Goal: Information Seeking & Learning: Find specific fact

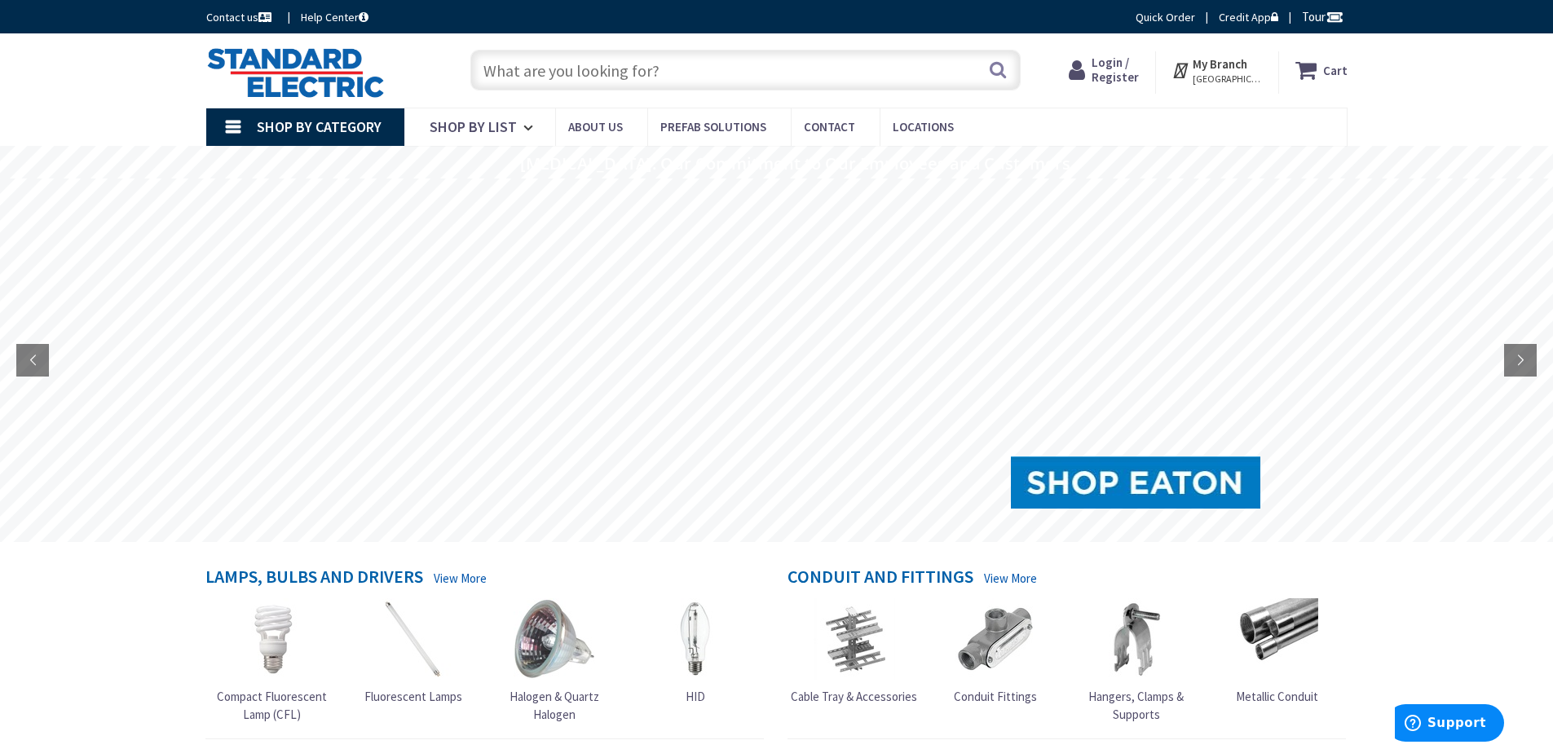
click at [601, 79] on input "text" at bounding box center [745, 70] width 550 height 41
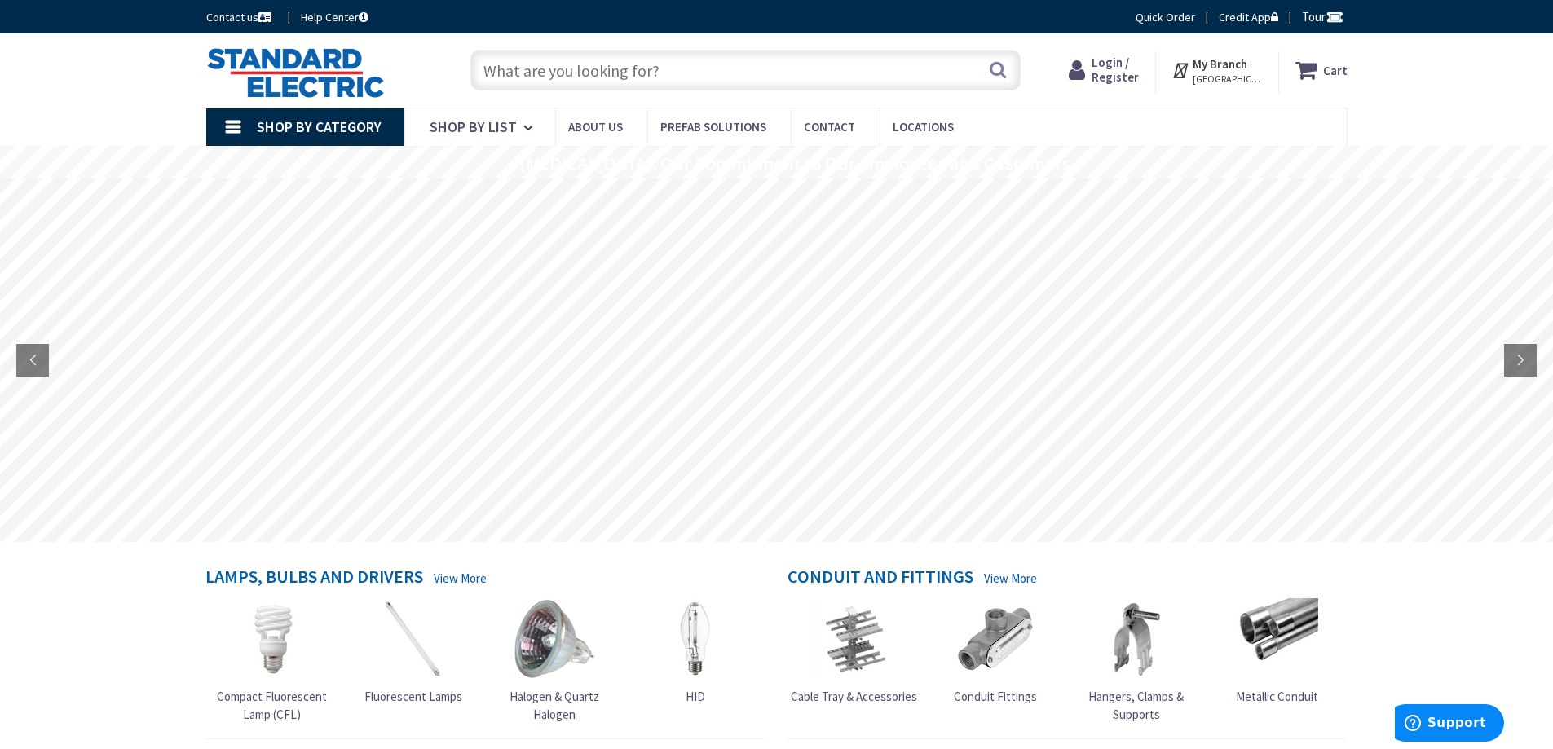
paste input "SN0w$poNd"
type input "SN0w$poNd"
drag, startPoint x: 602, startPoint y: 77, endPoint x: 382, endPoint y: 66, distance: 219.6
click at [382, 66] on div "Toggle Nav SN0w$poNd Search Cart My Cart Close" at bounding box center [777, 70] width 1166 height 55
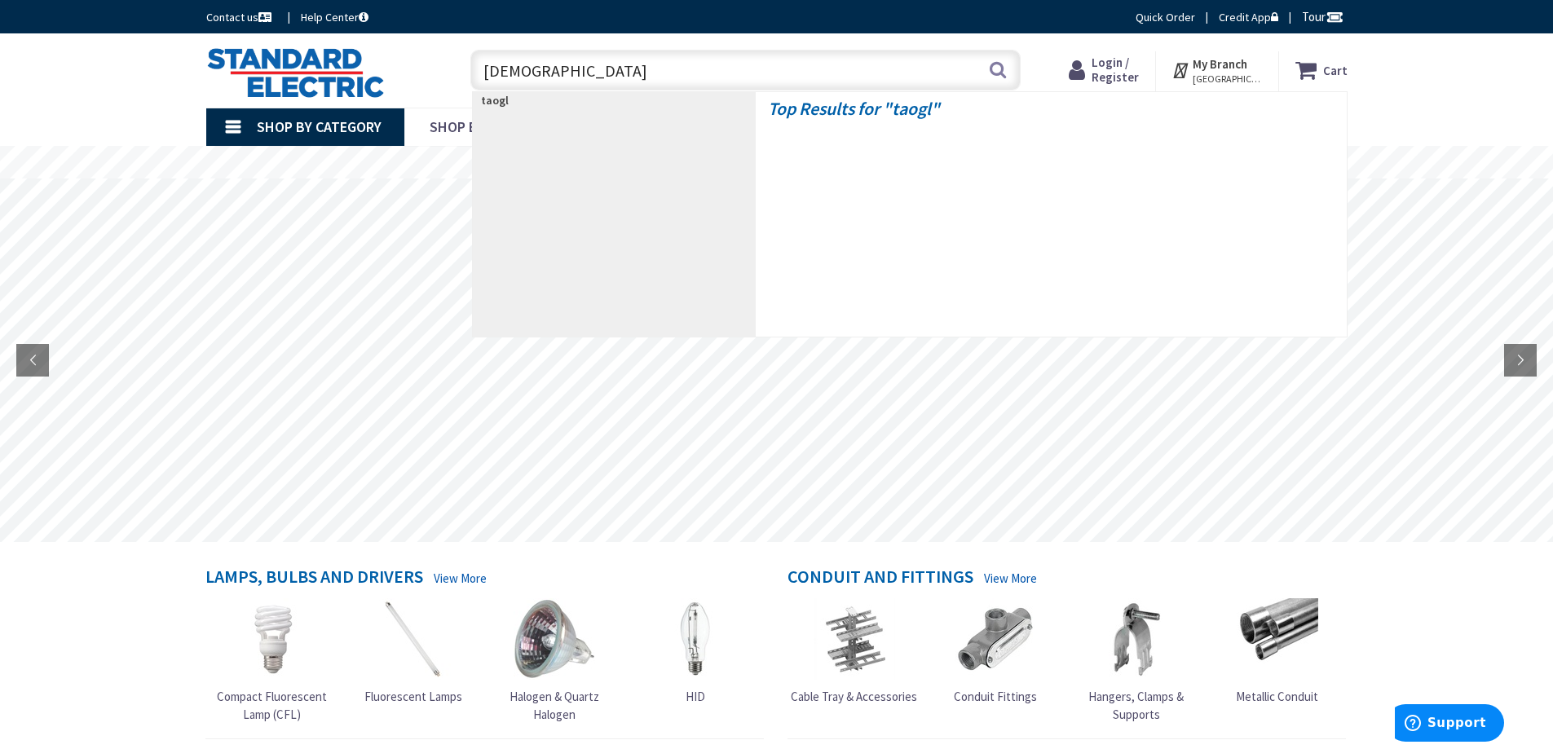
type input "taoglas"
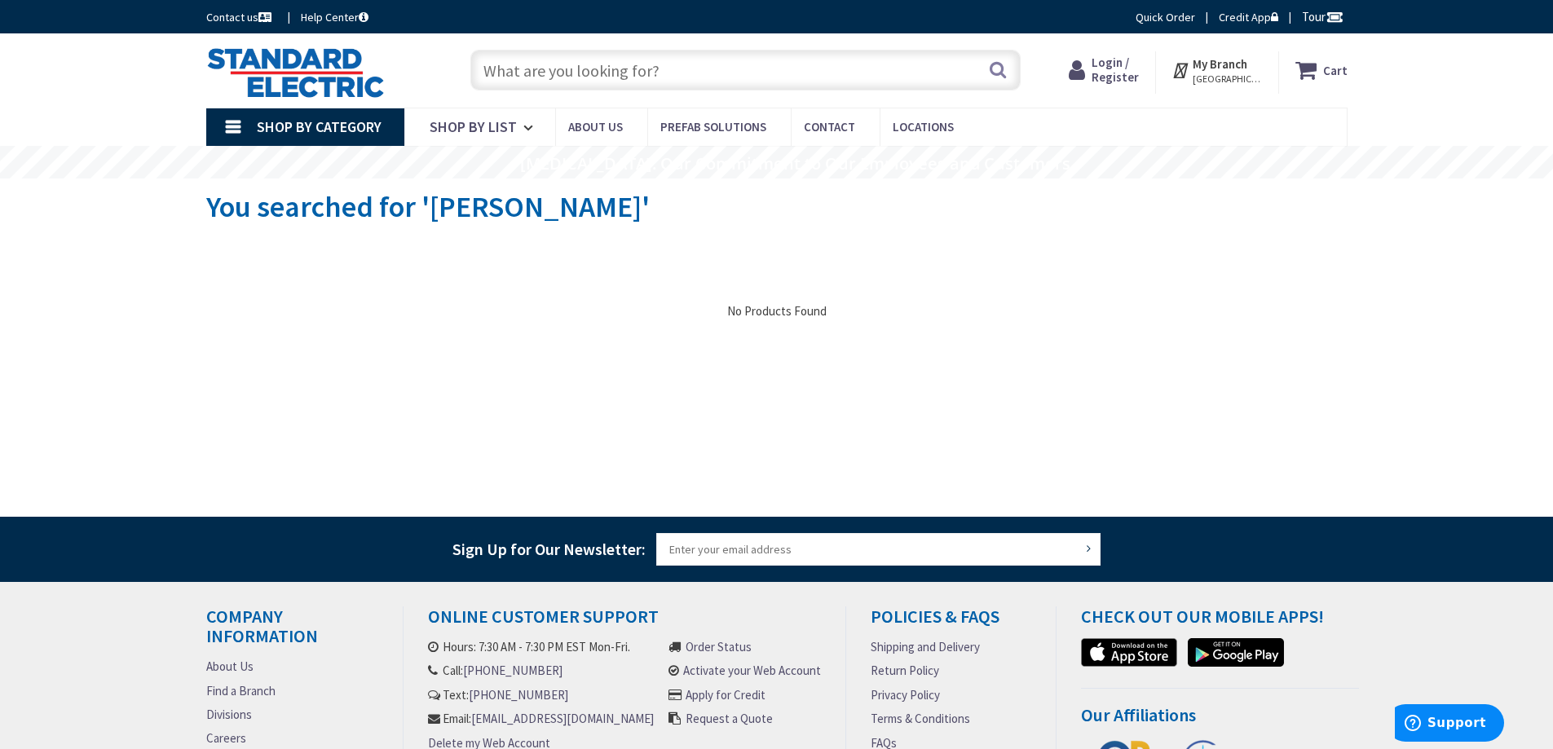
click at [239, 130] on link "Shop By Category" at bounding box center [305, 127] width 198 height 38
